Goal: Information Seeking & Learning: Check status

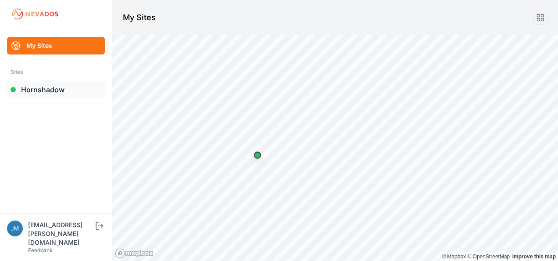
click at [51, 88] on link "Hornshadow" at bounding box center [56, 90] width 98 height 18
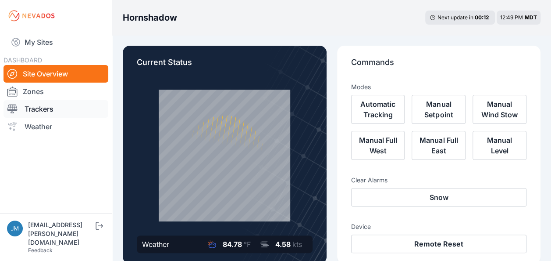
click at [40, 110] on link "Trackers" at bounding box center [56, 109] width 105 height 18
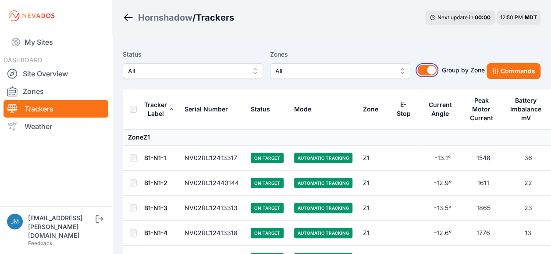
click at [431, 70] on button "Group by Zone" at bounding box center [427, 70] width 19 height 11
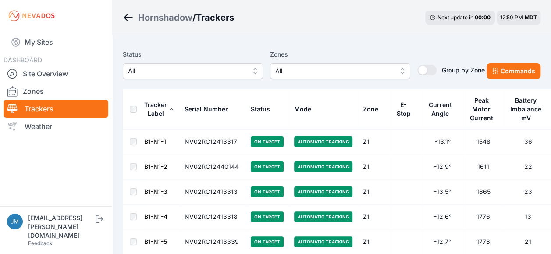
click at [400, 110] on div "E-Stop" at bounding box center [403, 109] width 15 height 18
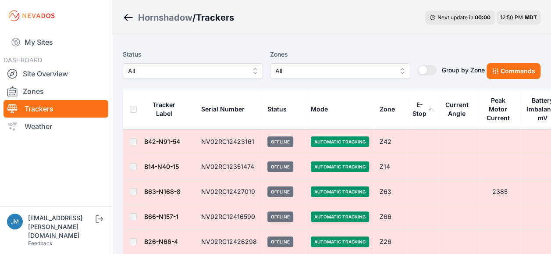
click at [419, 114] on div "E-Stop" at bounding box center [420, 109] width 14 height 18
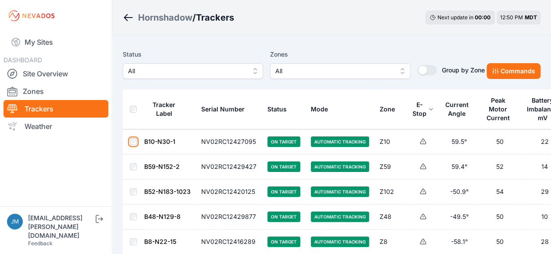
click at [320, 152] on tr "B10-N30-1 NV02RC12427095 On Target Automatic Tracking Z10 59.5° 50 22 29780" at bounding box center [363, 141] width 481 height 25
click at [145, 137] on td "B10-N30-1" at bounding box center [170, 141] width 52 height 25
click at [424, 69] on button "Group by Zone" at bounding box center [427, 70] width 19 height 11
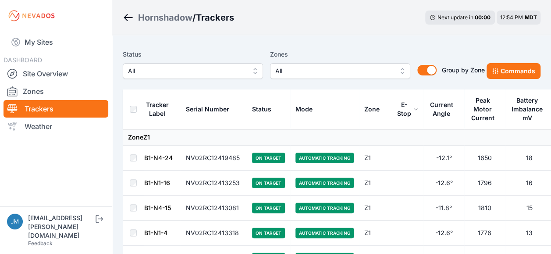
click at [256, 72] on button "All" at bounding box center [193, 71] width 140 height 16
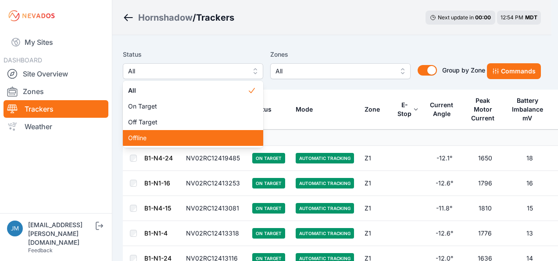
click at [151, 139] on span "Offline" at bounding box center [187, 137] width 119 height 9
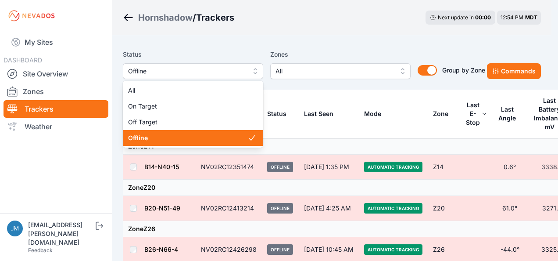
click at [253, 71] on button "Offline" at bounding box center [193, 71] width 140 height 16
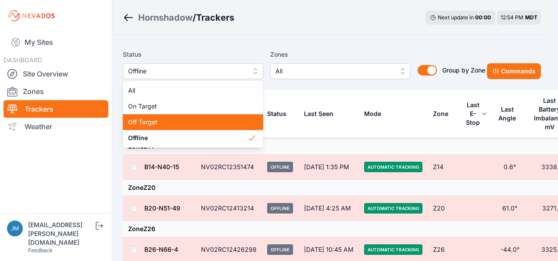
click at [146, 120] on span "Off Target" at bounding box center [187, 122] width 119 height 9
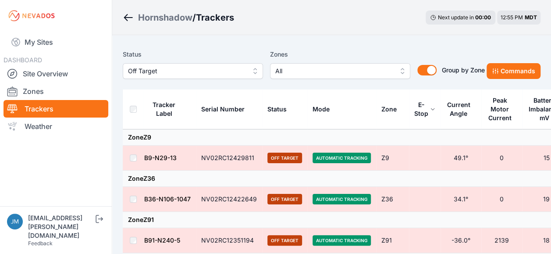
click at [255, 73] on button "Off Target" at bounding box center [193, 71] width 140 height 16
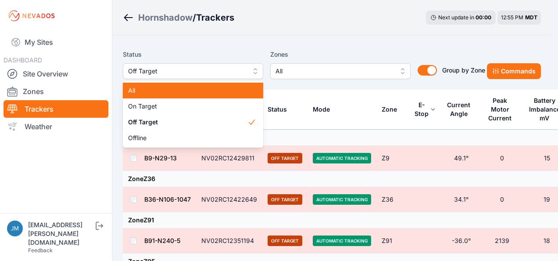
click at [139, 90] on span "All" at bounding box center [187, 90] width 119 height 9
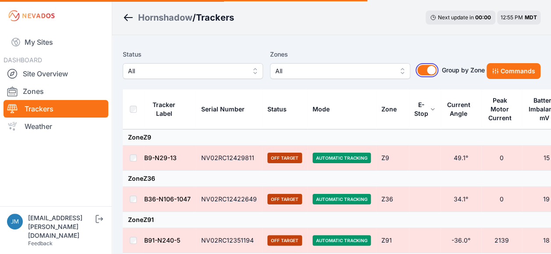
click at [430, 71] on button "Group by Zone" at bounding box center [427, 70] width 19 height 11
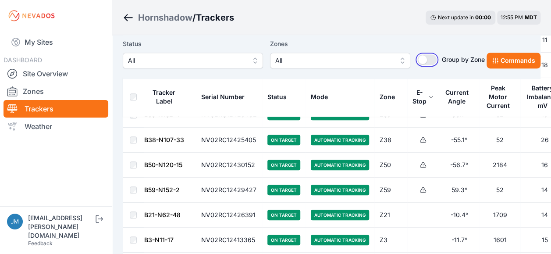
scroll to position [263, 0]
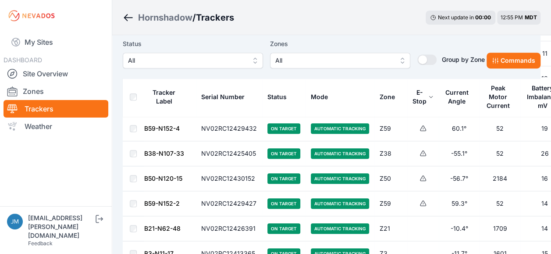
drag, startPoint x: 163, startPoint y: 204, endPoint x: 150, endPoint y: 203, distance: 12.3
click at [150, 203] on link "B59-N152-2" at bounding box center [162, 203] width 36 height 7
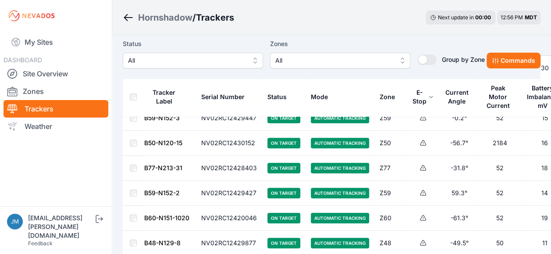
scroll to position [88, 0]
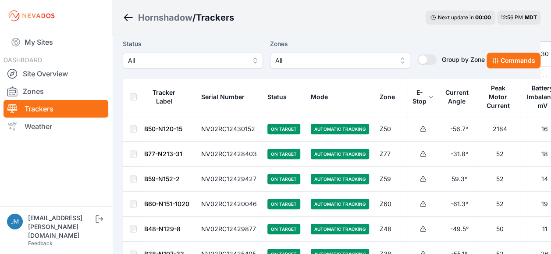
click at [133, 175] on td at bounding box center [133, 179] width 21 height 25
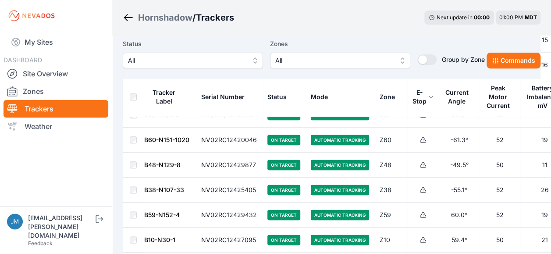
scroll to position [0, 0]
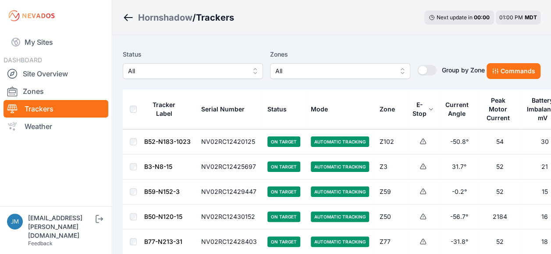
click at [429, 108] on icon at bounding box center [431, 109] width 5 height 5
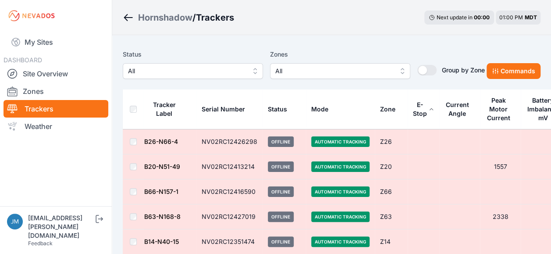
click at [420, 109] on div "E-Stop" at bounding box center [420, 109] width 14 height 18
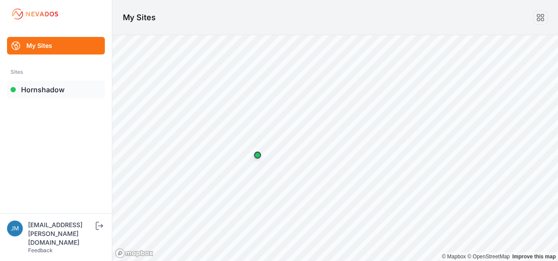
click at [42, 89] on link "Hornshadow" at bounding box center [56, 90] width 98 height 18
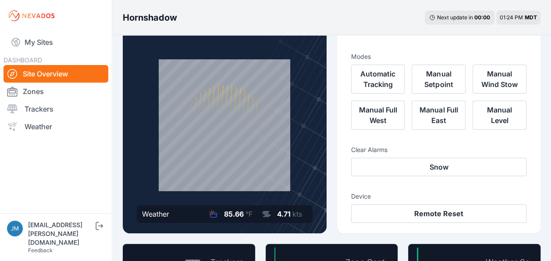
scroll to position [44, 0]
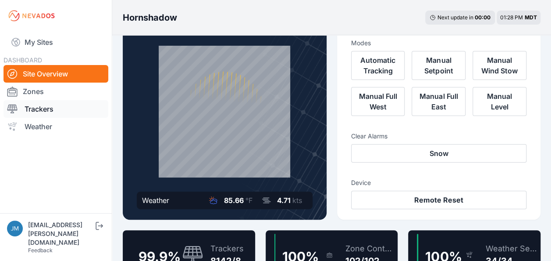
click at [41, 108] on link "Trackers" at bounding box center [56, 109] width 105 height 18
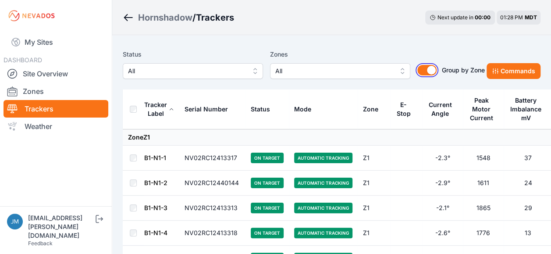
click at [432, 68] on button "Group by Zone" at bounding box center [427, 70] width 19 height 11
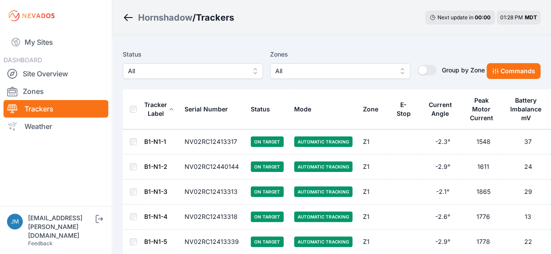
click at [403, 112] on div "E-Stop" at bounding box center [403, 109] width 15 height 18
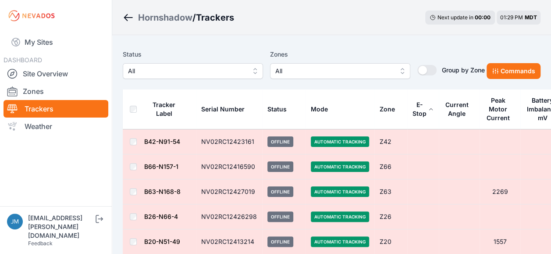
click at [422, 111] on div "E-Stop" at bounding box center [420, 109] width 14 height 18
